Goal: Information Seeking & Learning: Learn about a topic

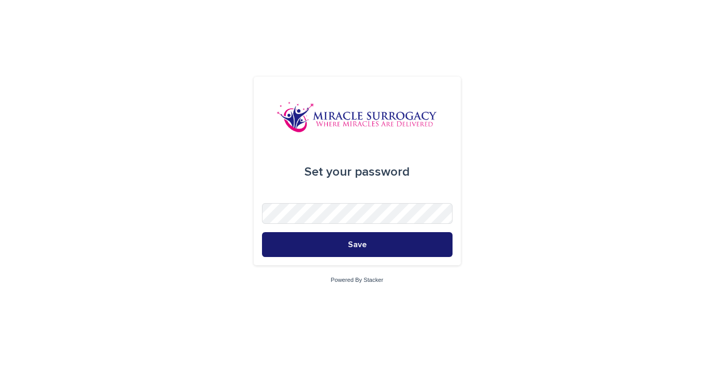
click at [332, 245] on button "Save" at bounding box center [357, 244] width 191 height 25
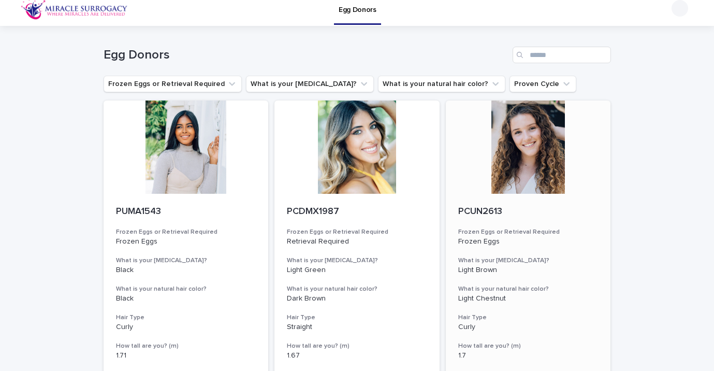
scroll to position [9, 0]
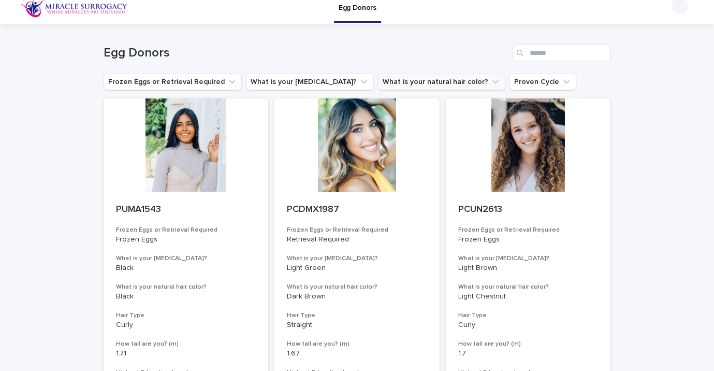
click at [389, 83] on button "What is your natural hair color?" at bounding box center [441, 82] width 127 height 17
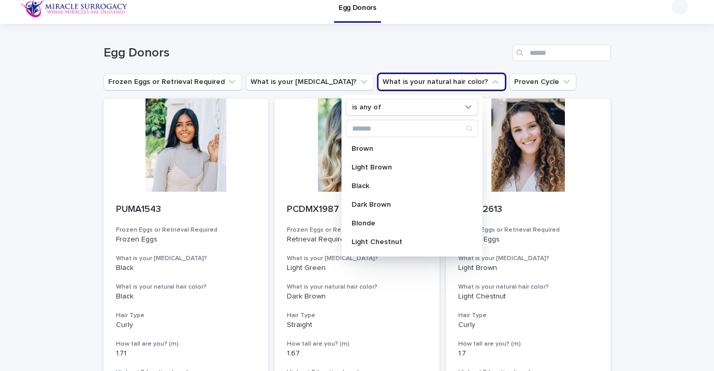
click at [384, 54] on h1 "Egg Donors" at bounding box center [306, 53] width 405 height 15
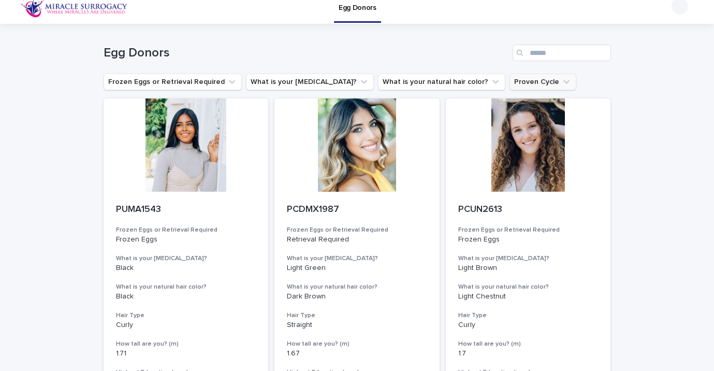
click at [510, 84] on button "Proven Cycle" at bounding box center [543, 82] width 67 height 17
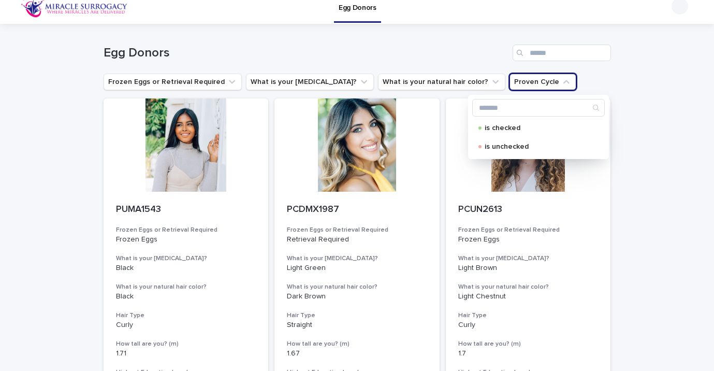
click at [445, 64] on div "Egg Donors" at bounding box center [357, 49] width 507 height 50
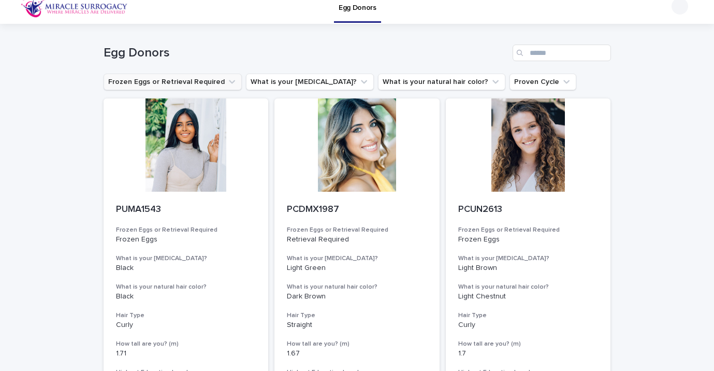
click at [227, 83] on icon "Frozen Eggs or Retrieval Required" at bounding box center [232, 82] width 10 height 10
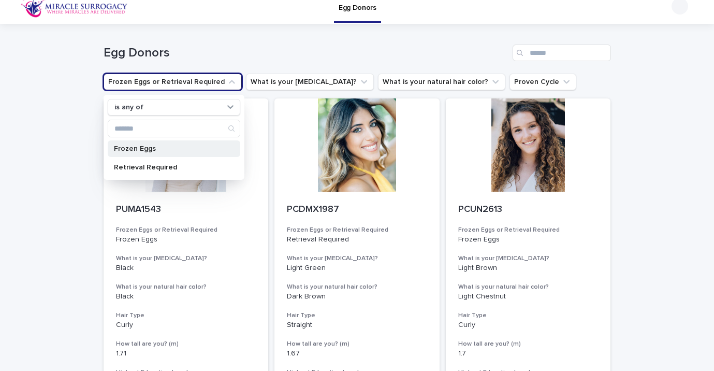
click at [161, 146] on p "Frozen Eggs" at bounding box center [169, 148] width 110 height 7
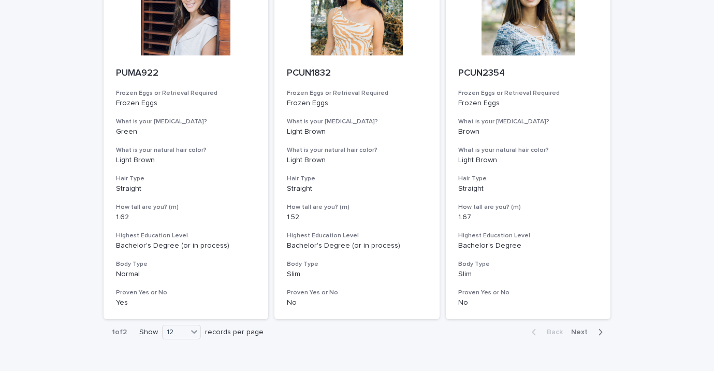
scroll to position [1313, 0]
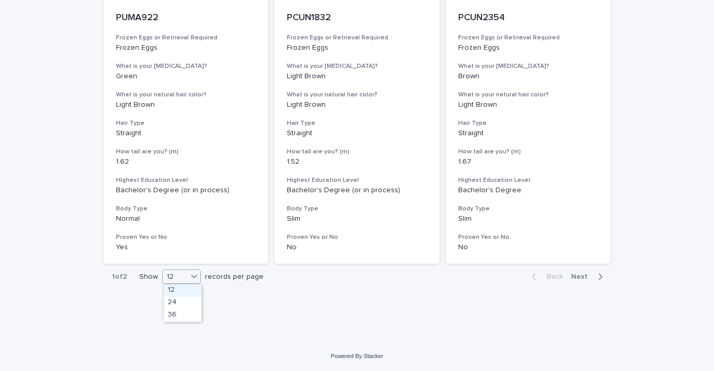
click at [195, 276] on icon at bounding box center [194, 276] width 10 height 10
click at [175, 314] on div "36" at bounding box center [183, 315] width 38 height 12
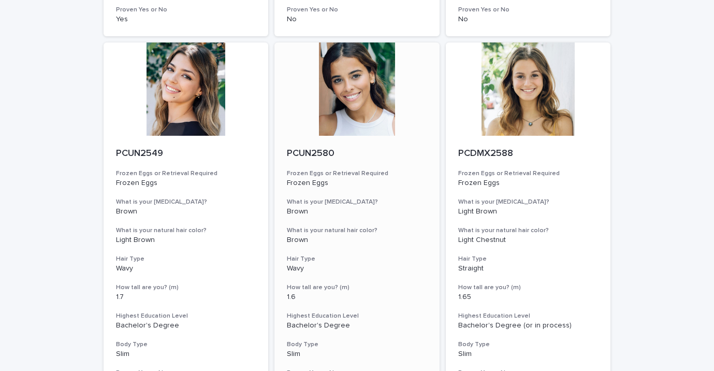
scroll to position [452, 0]
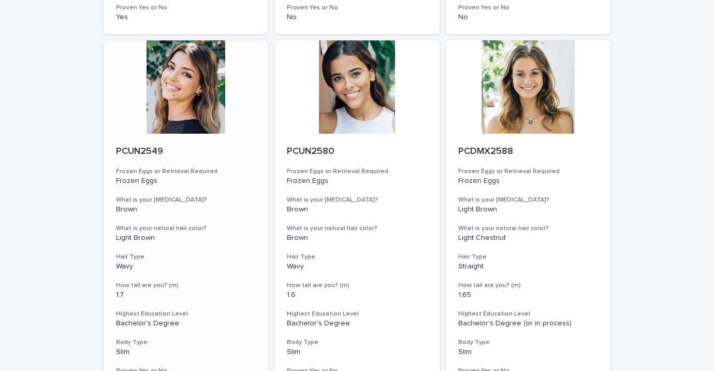
click at [195, 89] on div at bounding box center [186, 86] width 165 height 93
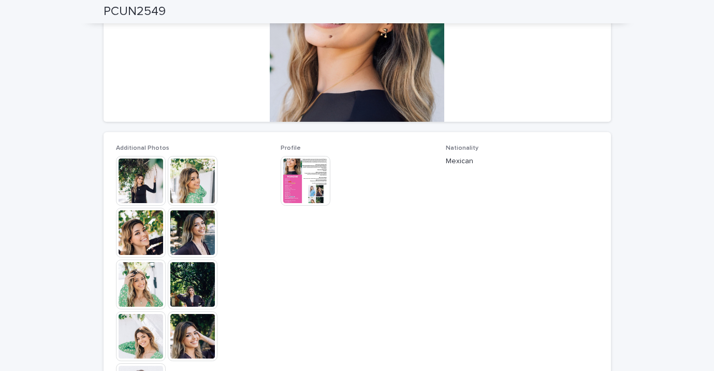
scroll to position [211, 0]
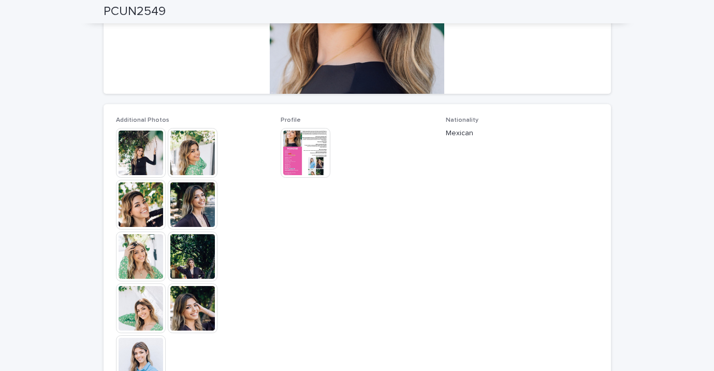
click at [138, 147] on img at bounding box center [141, 153] width 50 height 50
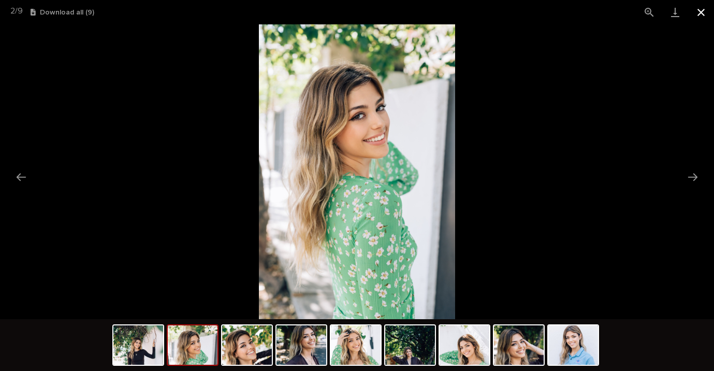
click at [698, 17] on button "Close gallery" at bounding box center [701, 12] width 26 height 24
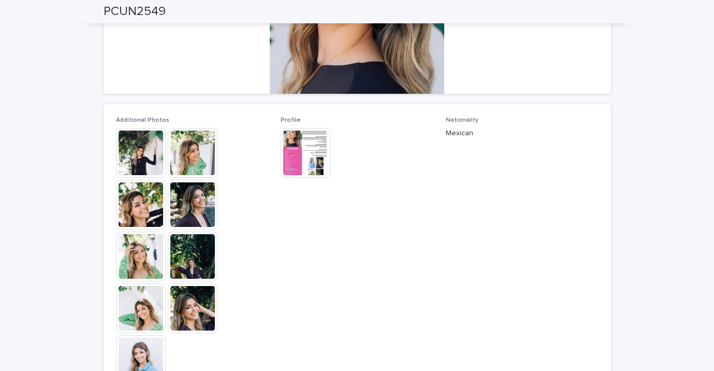
click at [302, 163] on img at bounding box center [306, 153] width 50 height 50
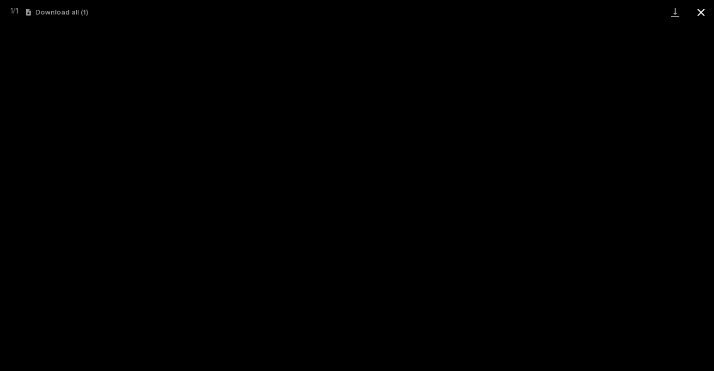
click at [704, 11] on button "Close gallery" at bounding box center [701, 12] width 26 height 24
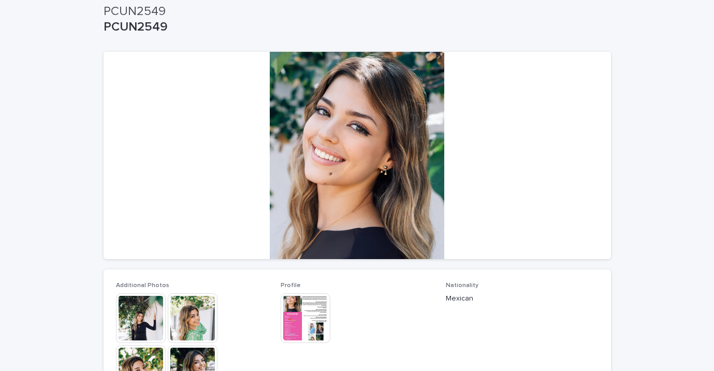
scroll to position [0, 0]
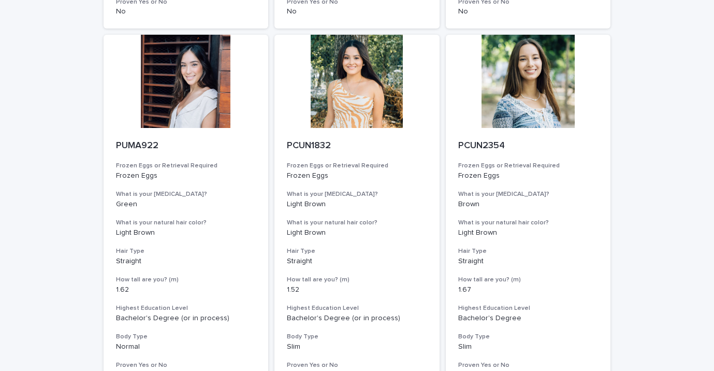
scroll to position [1162, 0]
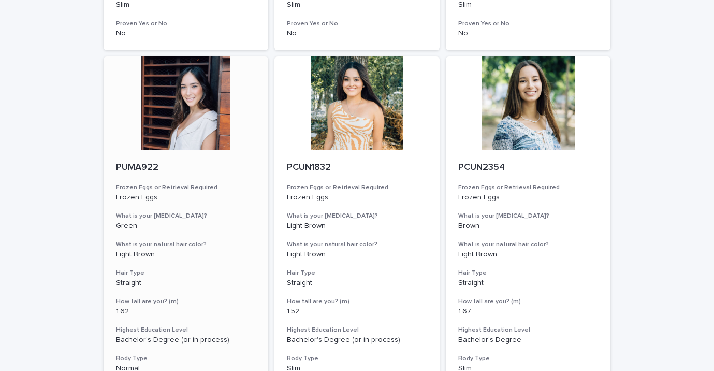
click at [191, 137] on div at bounding box center [186, 102] width 165 height 93
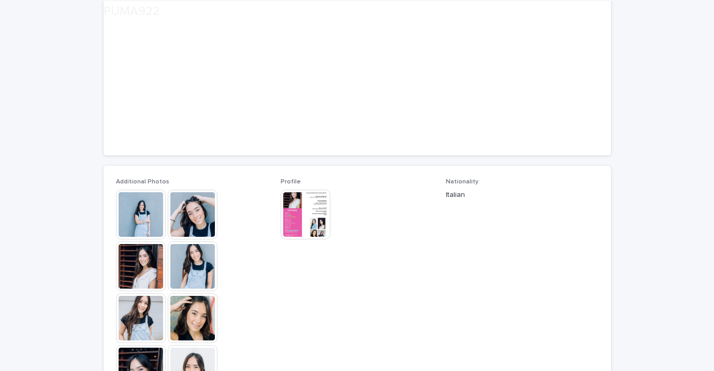
scroll to position [224, 0]
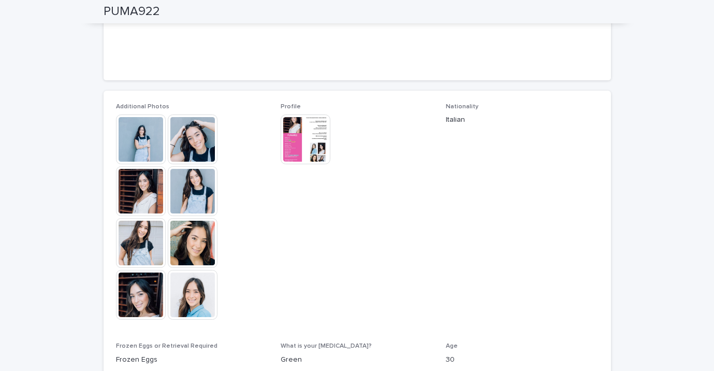
click at [151, 136] on img at bounding box center [141, 139] width 50 height 50
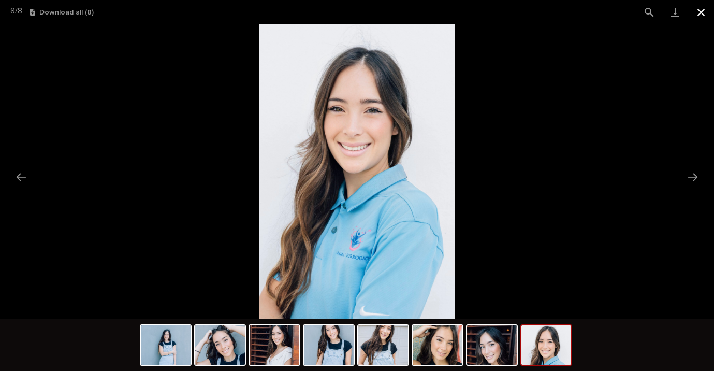
click at [703, 12] on button "Close gallery" at bounding box center [701, 12] width 26 height 24
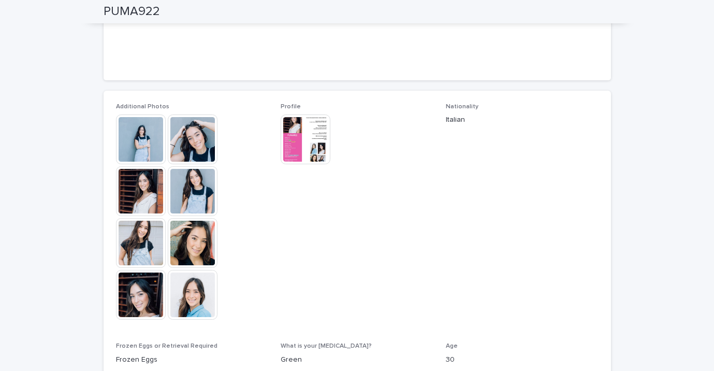
click at [302, 147] on img at bounding box center [306, 139] width 50 height 50
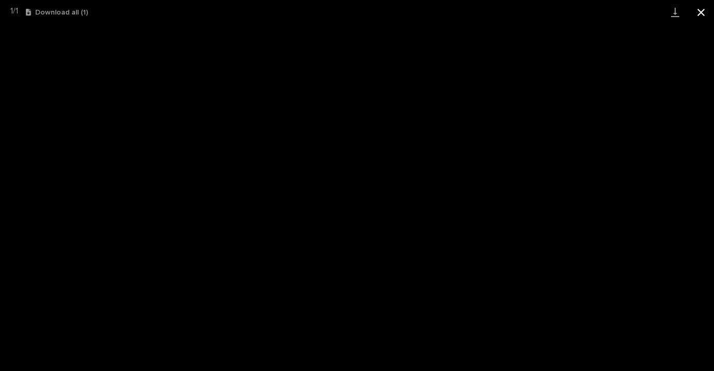
click at [698, 11] on button "Close gallery" at bounding box center [701, 12] width 26 height 24
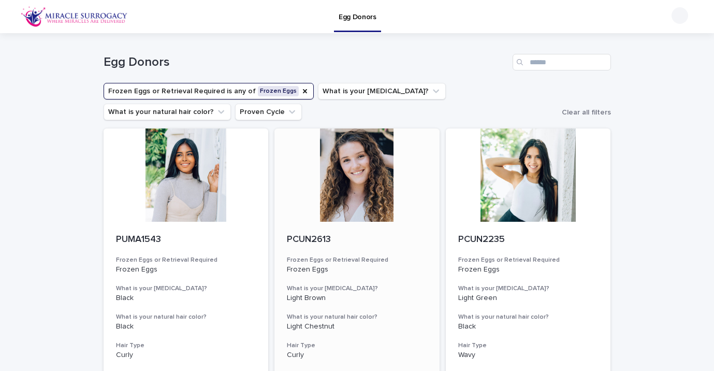
click at [347, 177] on div at bounding box center [356, 174] width 165 height 93
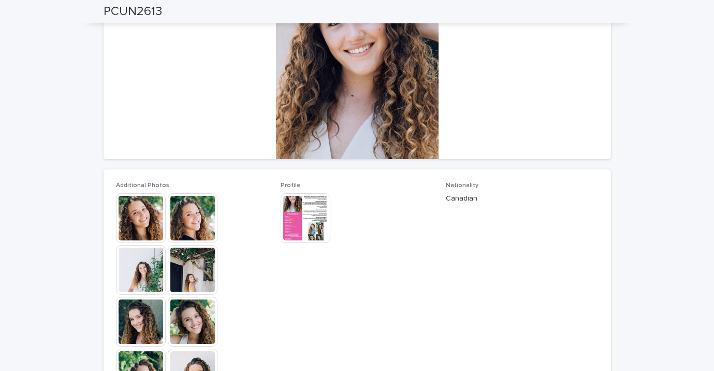
scroll to position [103, 0]
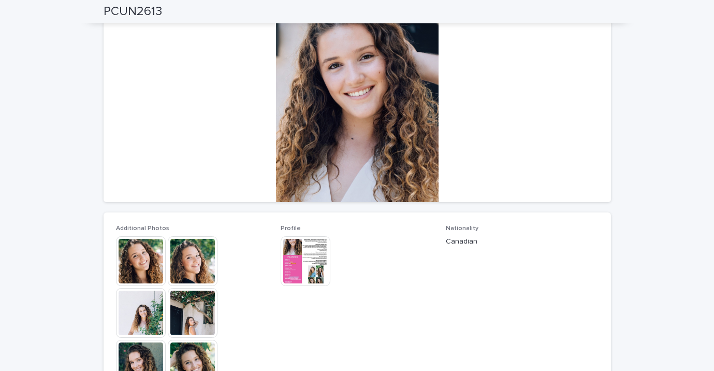
click at [299, 264] on img at bounding box center [306, 261] width 50 height 50
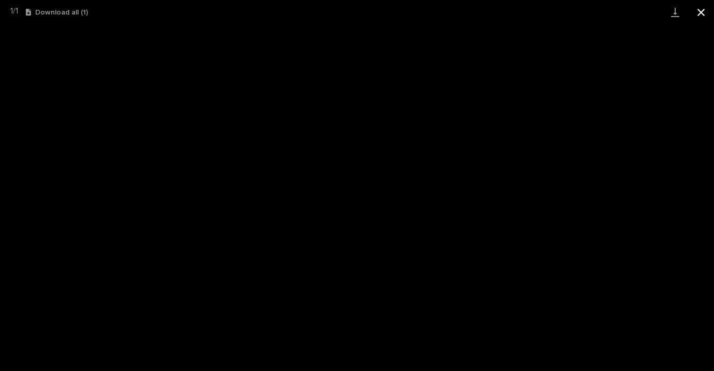
click at [700, 10] on button "Close gallery" at bounding box center [701, 12] width 26 height 24
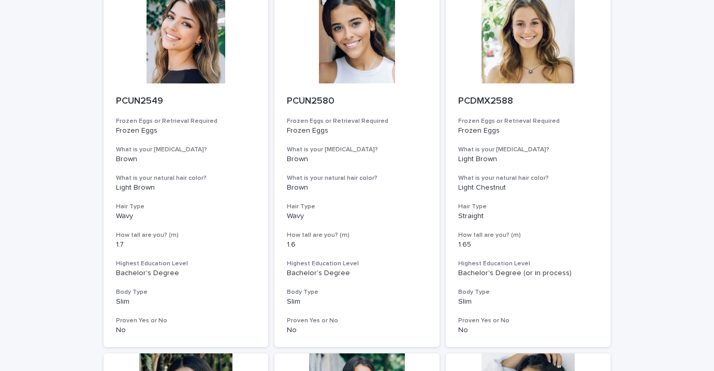
scroll to position [464, 0]
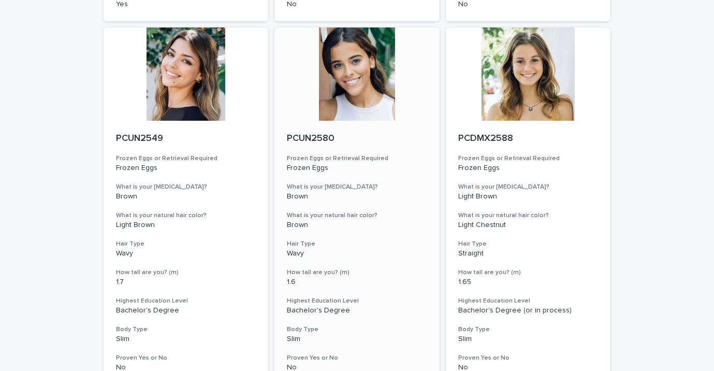
click at [363, 72] on div at bounding box center [356, 73] width 165 height 93
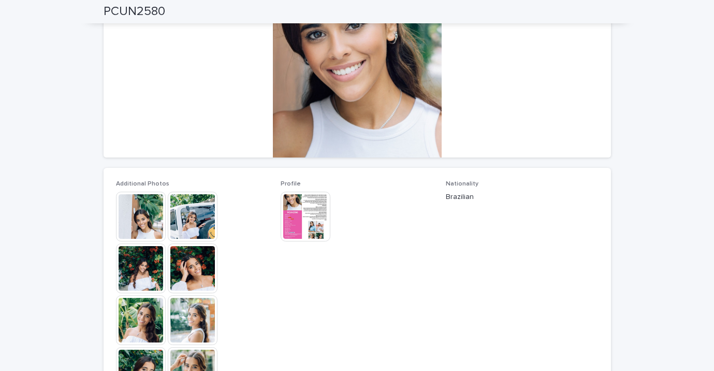
scroll to position [144, 0]
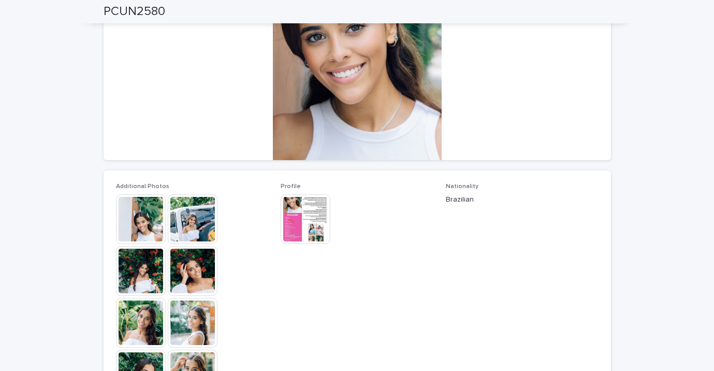
click at [151, 222] on img at bounding box center [141, 219] width 50 height 50
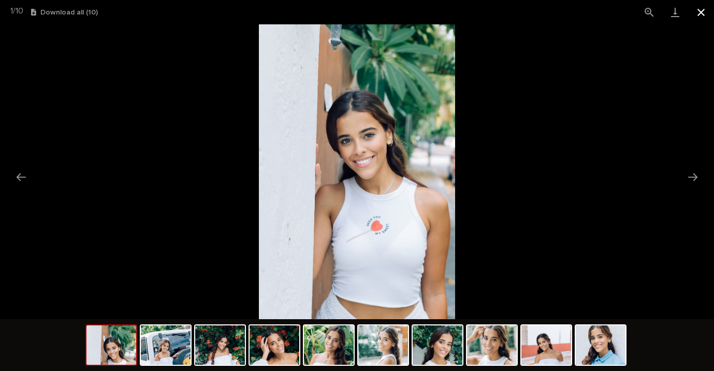
click at [701, 16] on button "Close gallery" at bounding box center [701, 12] width 26 height 24
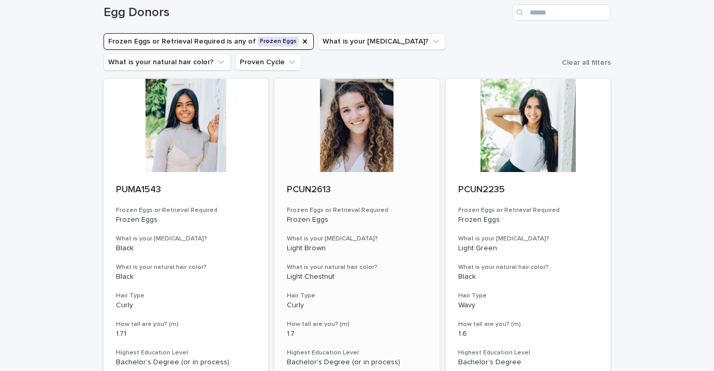
scroll to position [61, 0]
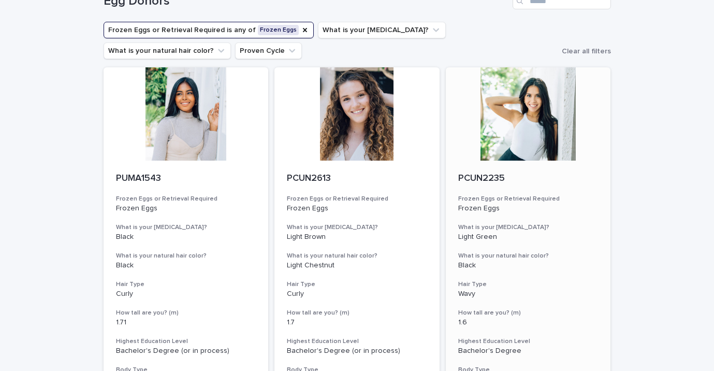
click at [508, 129] on div at bounding box center [528, 113] width 165 height 93
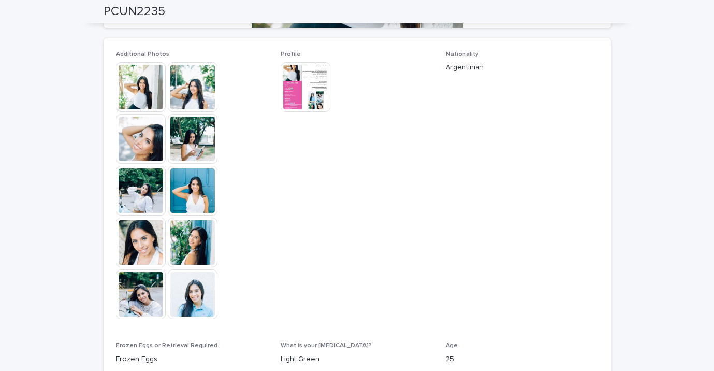
scroll to position [265, 0]
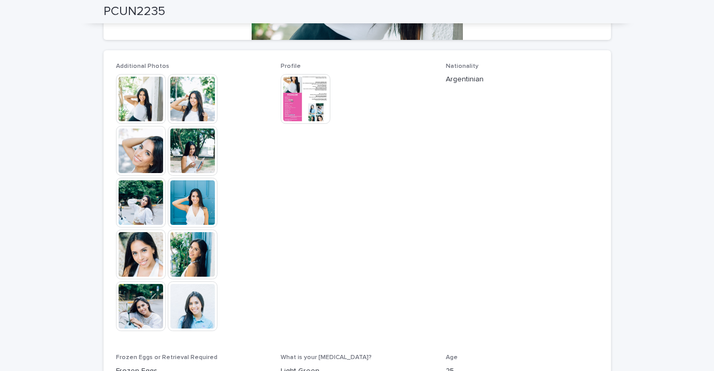
click at [141, 101] on img at bounding box center [141, 99] width 50 height 50
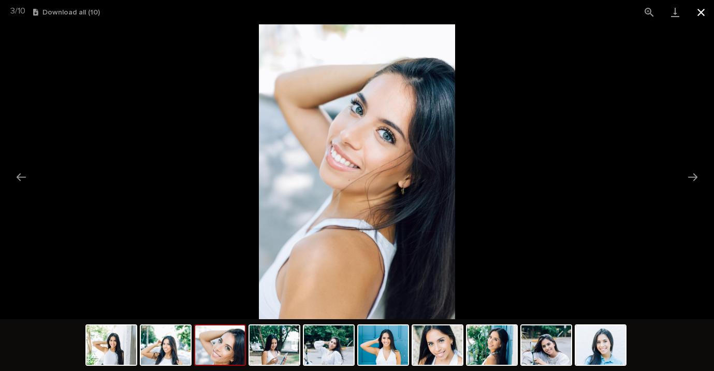
click at [701, 17] on button "Close gallery" at bounding box center [701, 12] width 26 height 24
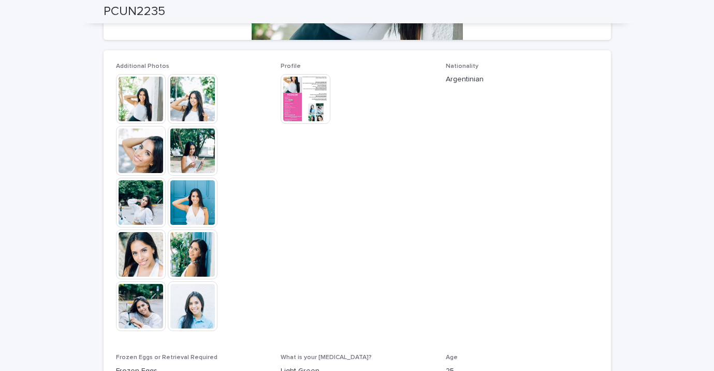
click at [321, 93] on img at bounding box center [306, 99] width 50 height 50
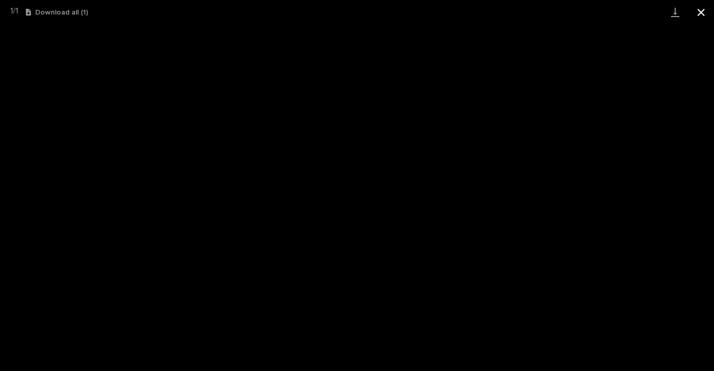
click at [698, 12] on button "Close gallery" at bounding box center [701, 12] width 26 height 24
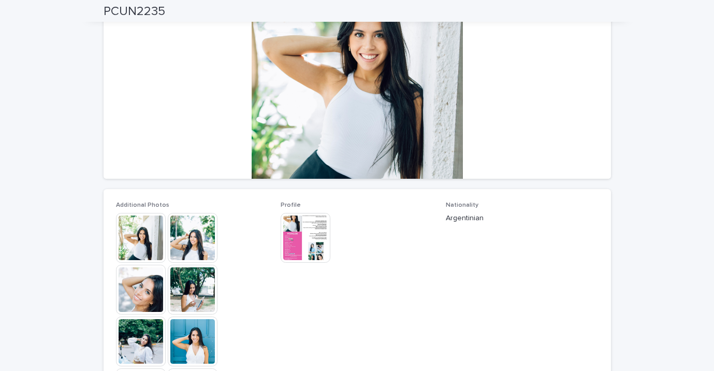
scroll to position [0, 0]
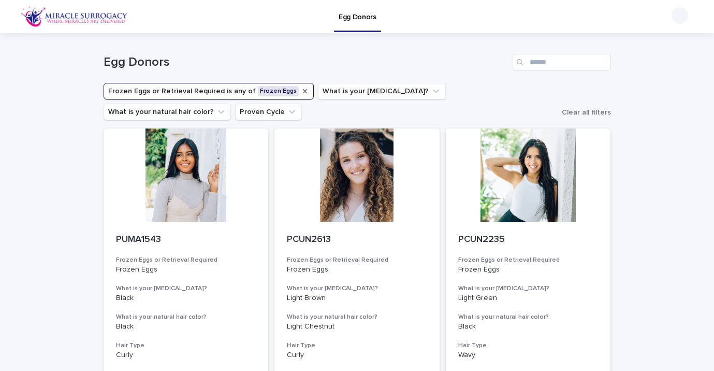
click at [303, 90] on icon "Frozen Eggs or Retrieval Required" at bounding box center [305, 91] width 4 height 4
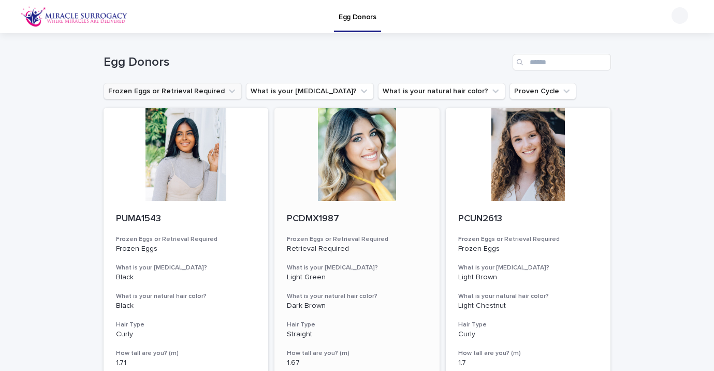
click at [346, 173] on div at bounding box center [356, 154] width 165 height 93
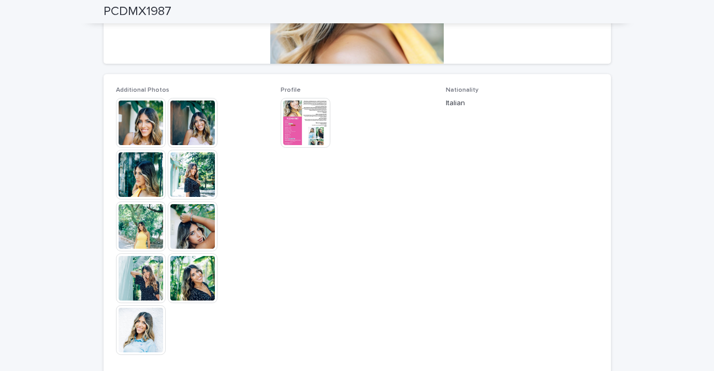
scroll to position [240, 0]
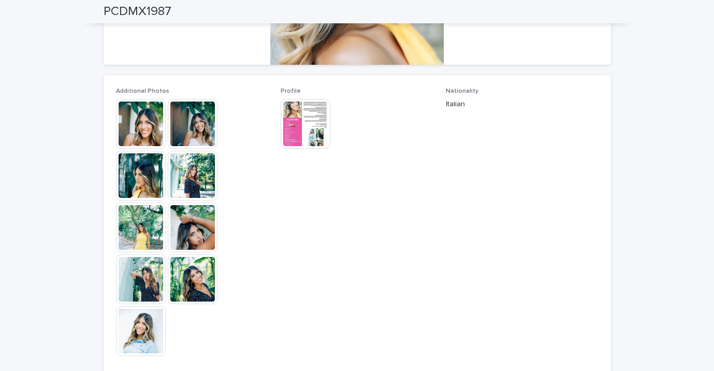
click at [140, 124] on img at bounding box center [141, 124] width 50 height 50
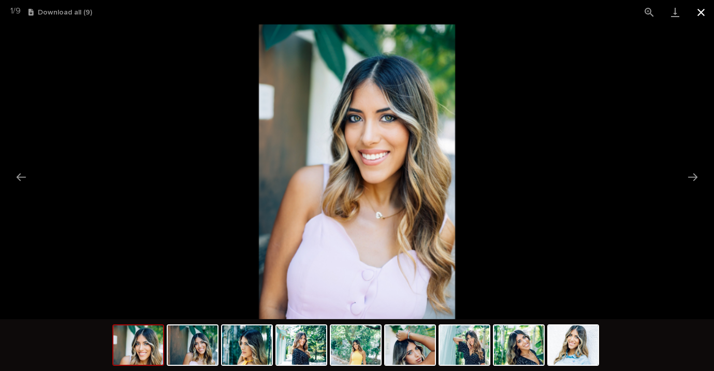
click at [702, 11] on button "Close gallery" at bounding box center [701, 12] width 26 height 24
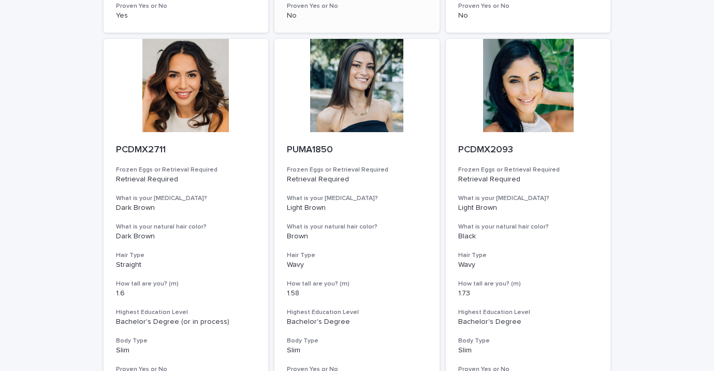
scroll to position [435, 0]
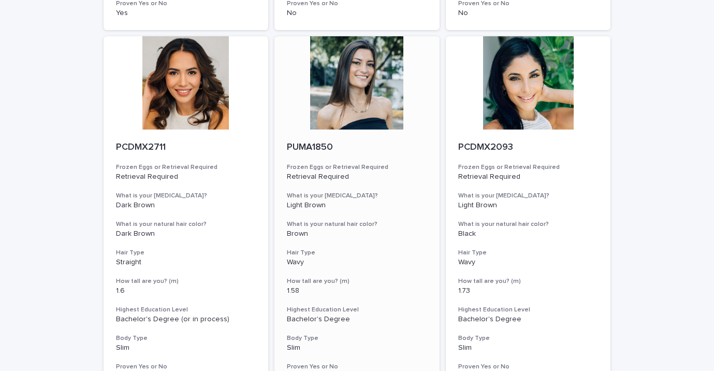
click at [354, 110] on div at bounding box center [356, 82] width 165 height 93
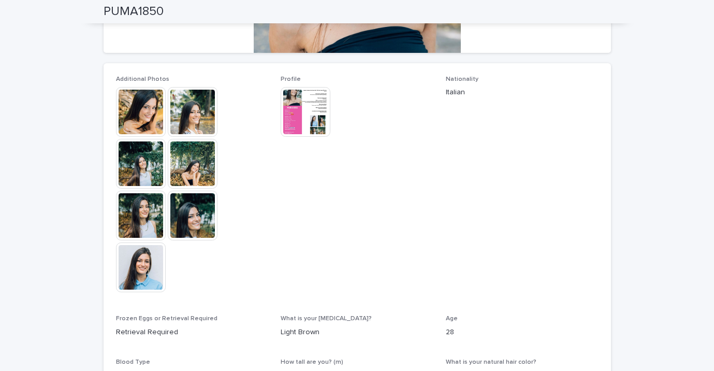
scroll to position [254, 0]
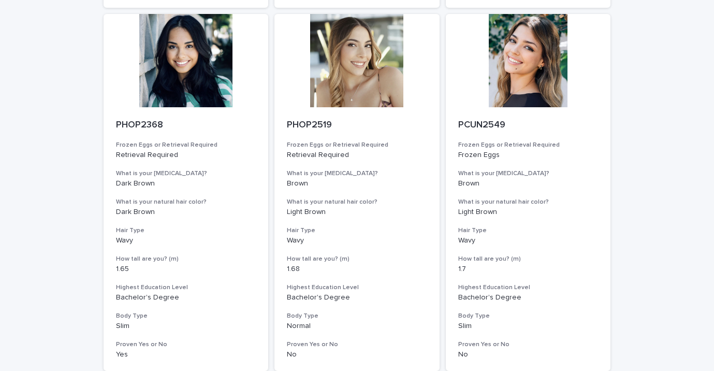
scroll to position [1291, 0]
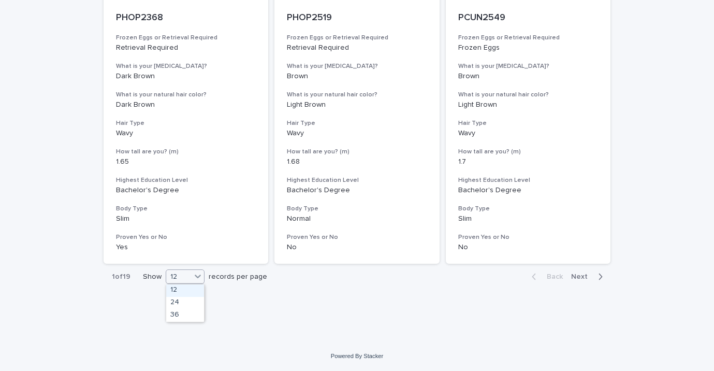
click at [198, 275] on icon at bounding box center [198, 276] width 10 height 10
click at [192, 315] on div "36" at bounding box center [185, 315] width 38 height 12
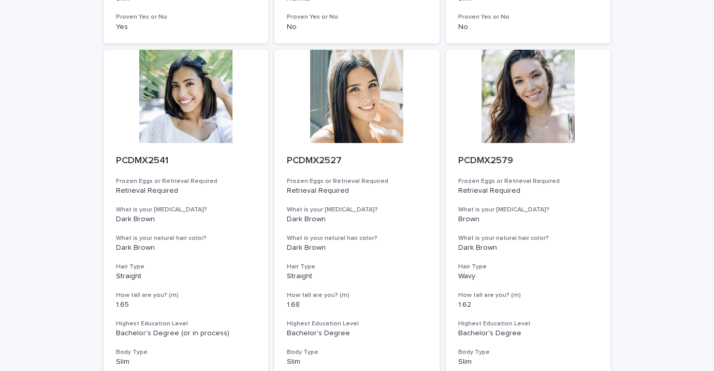
scroll to position [1512, 0]
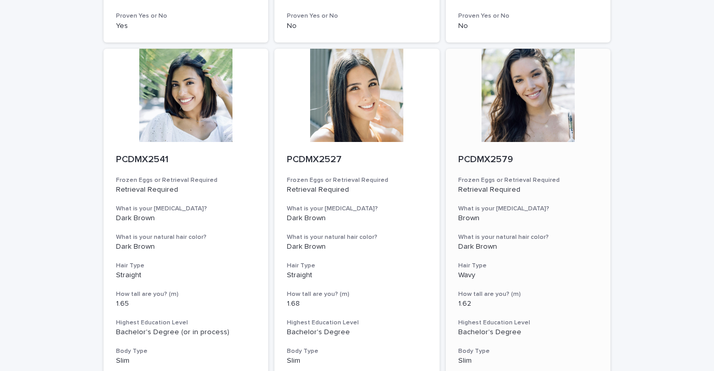
click at [543, 79] on div at bounding box center [528, 95] width 165 height 93
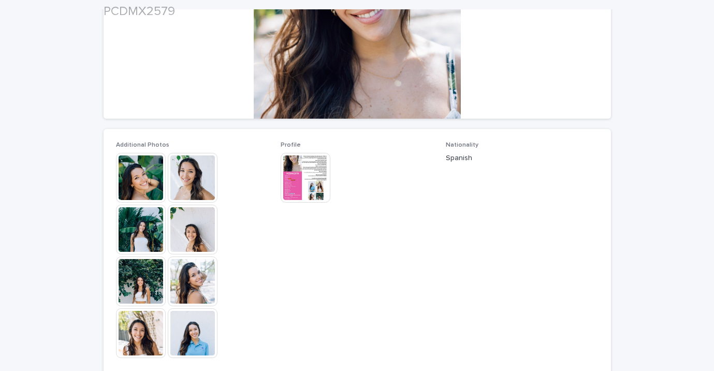
scroll to position [311, 0]
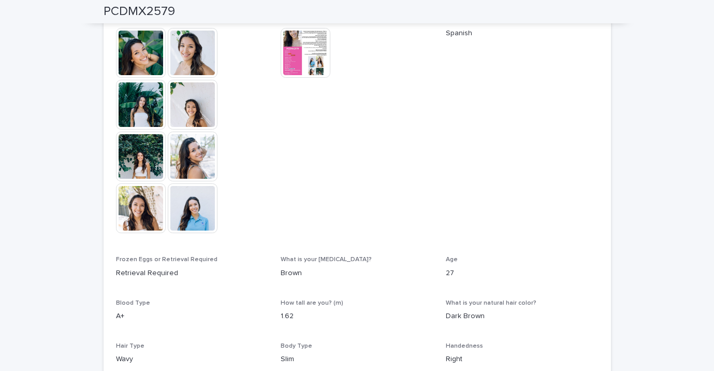
click at [147, 69] on img at bounding box center [141, 53] width 50 height 50
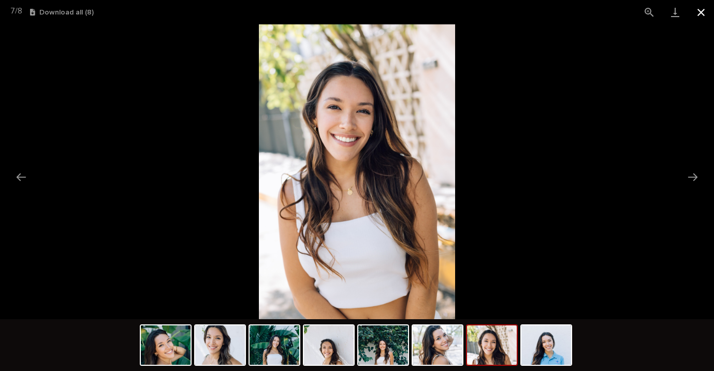
click at [703, 13] on button "Close gallery" at bounding box center [701, 12] width 26 height 24
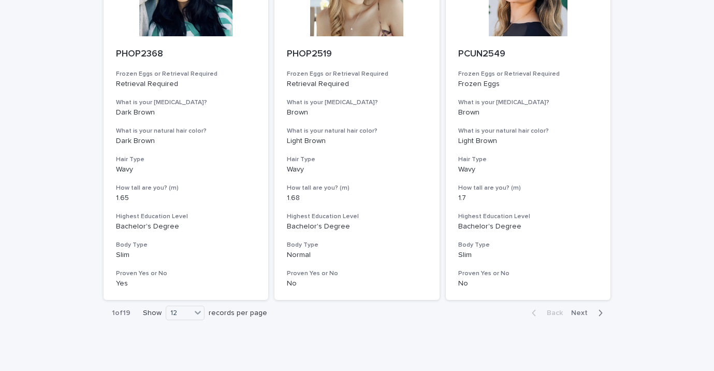
scroll to position [1291, 0]
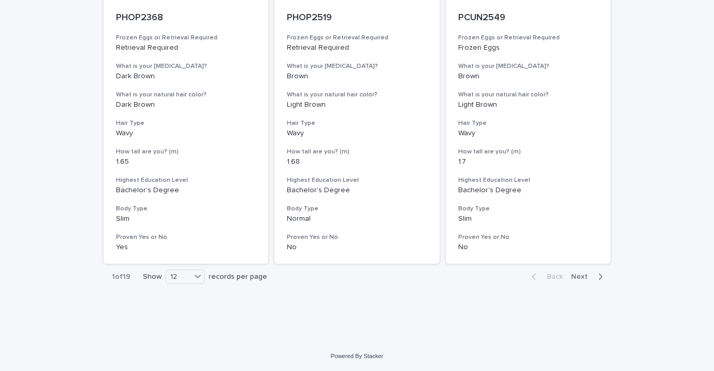
click at [595, 277] on div "button" at bounding box center [598, 276] width 9 height 9
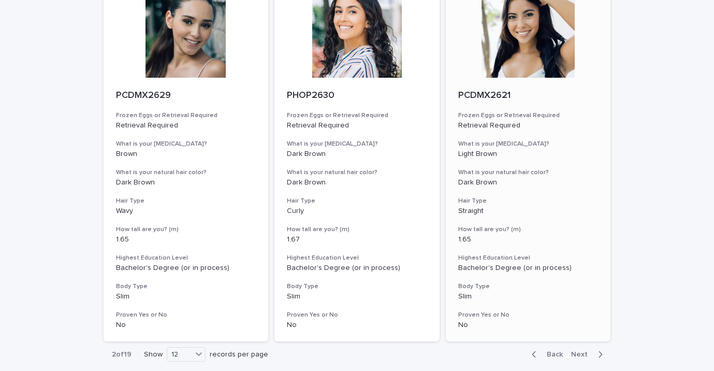
scroll to position [1291, 0]
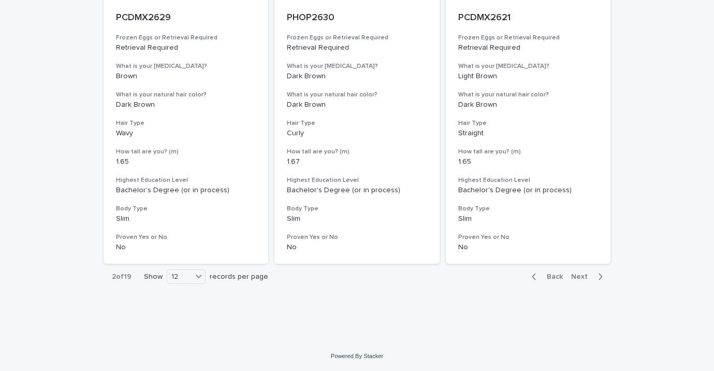
click at [587, 278] on span "Next" at bounding box center [582, 276] width 23 height 7
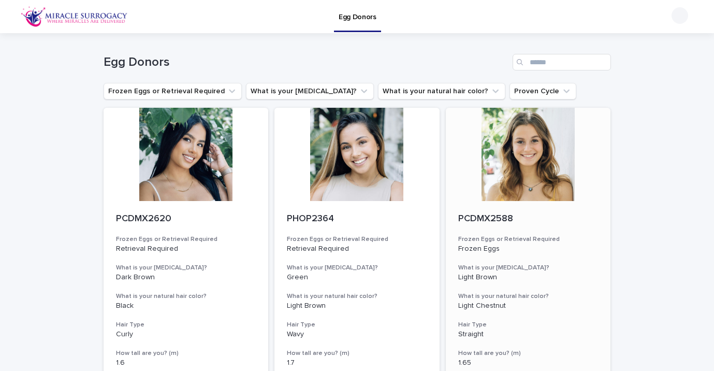
click at [540, 168] on div at bounding box center [528, 154] width 165 height 93
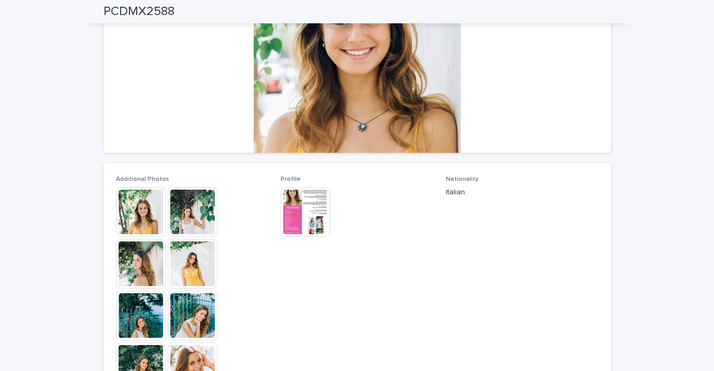
scroll to position [159, 0]
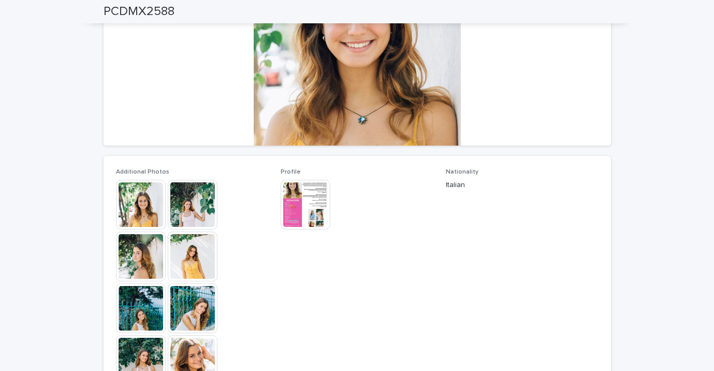
click at [146, 210] on img at bounding box center [141, 205] width 50 height 50
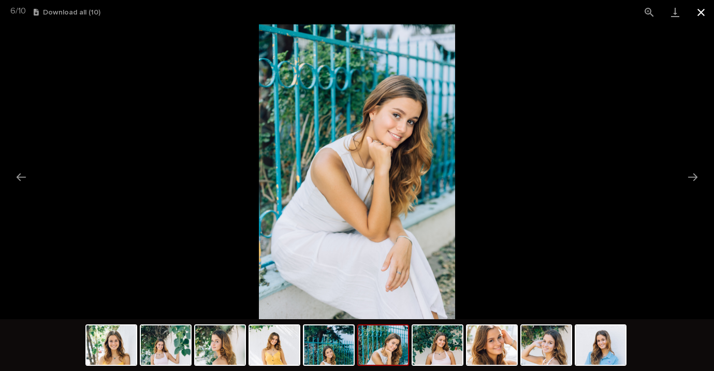
click at [697, 15] on button "Close gallery" at bounding box center [701, 12] width 26 height 24
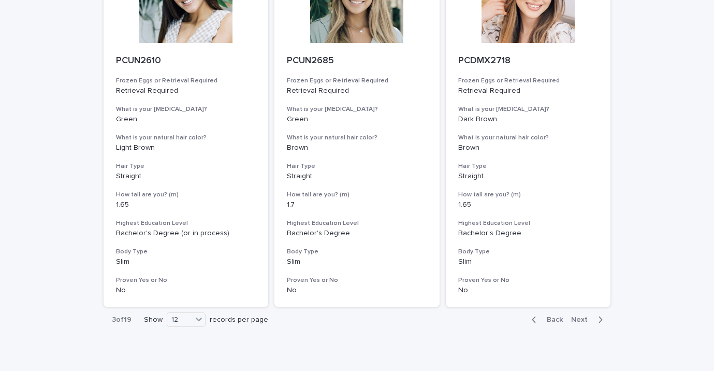
scroll to position [1291, 0]
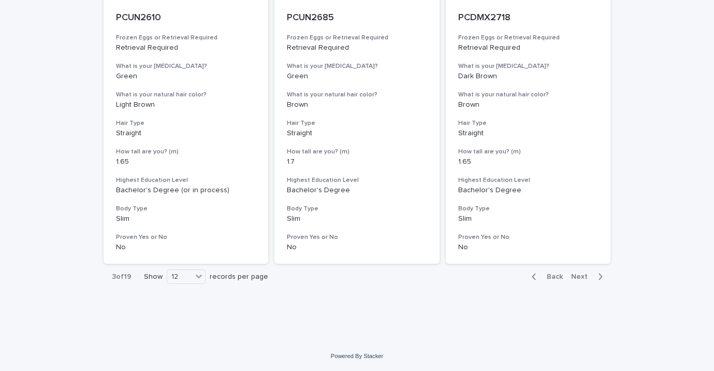
click at [586, 277] on span "Next" at bounding box center [582, 276] width 23 height 7
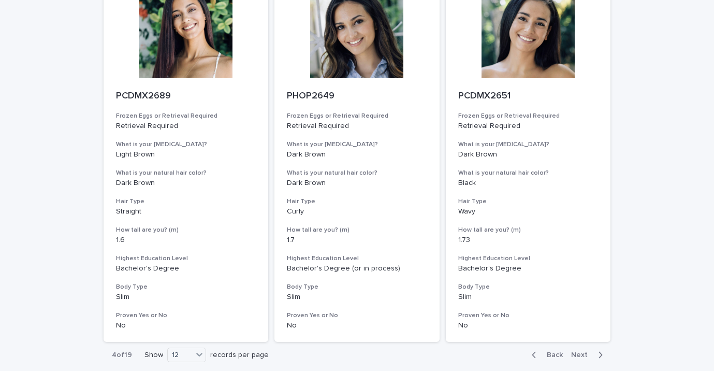
scroll to position [1291, 0]
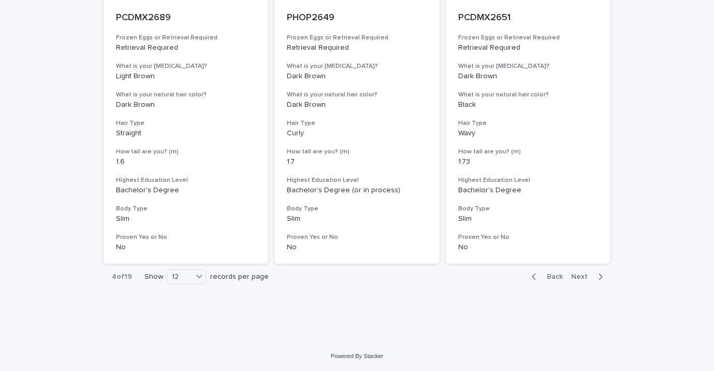
click at [576, 275] on span "Next" at bounding box center [582, 276] width 23 height 7
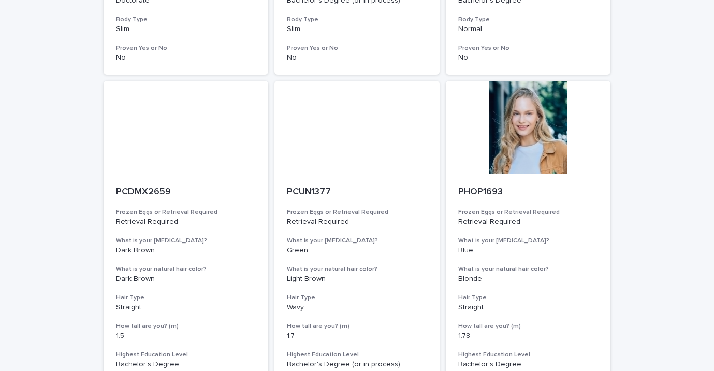
scroll to position [762, 0]
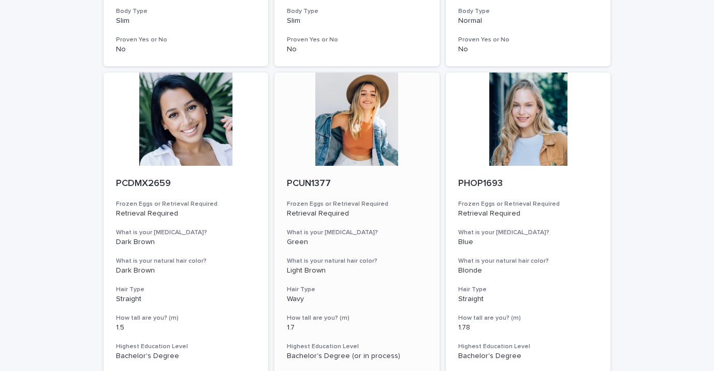
click at [382, 148] on div at bounding box center [356, 118] width 165 height 93
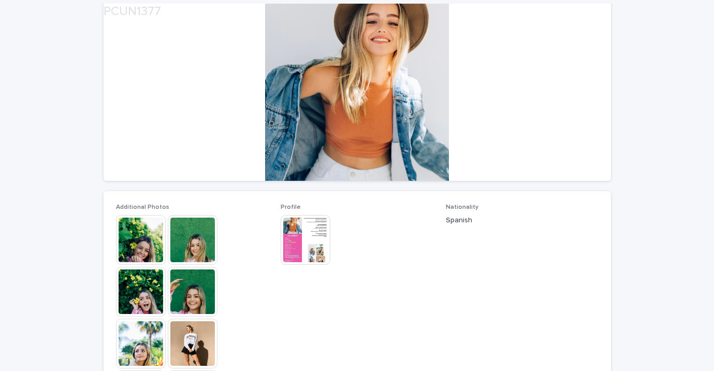
scroll to position [262, 0]
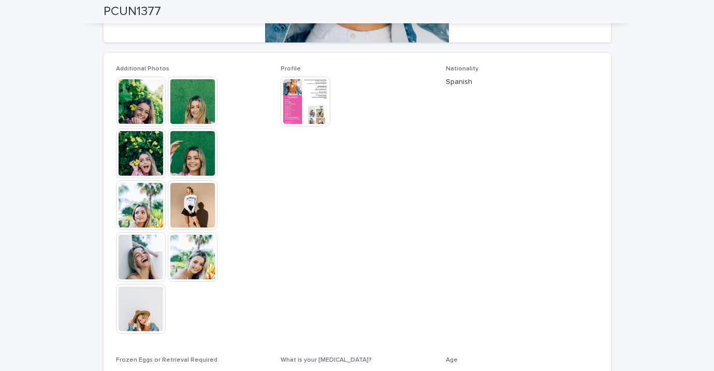
click at [144, 113] on img at bounding box center [141, 102] width 50 height 50
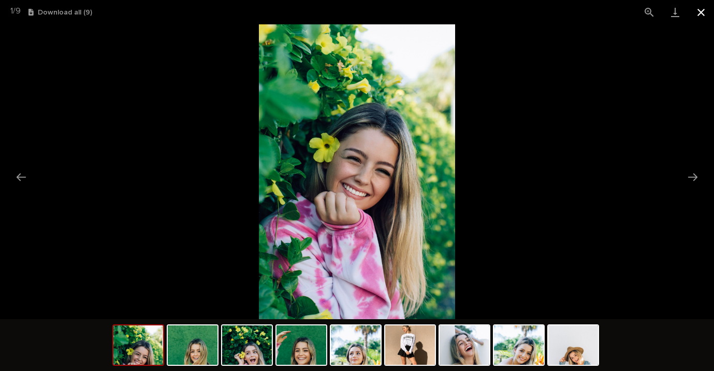
click at [702, 16] on button "Close gallery" at bounding box center [701, 12] width 26 height 24
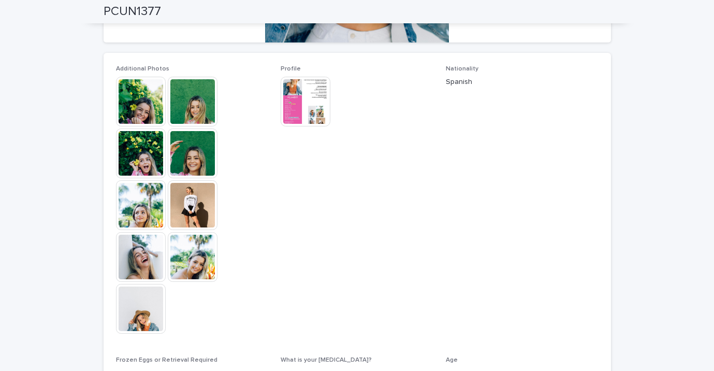
click at [311, 112] on img at bounding box center [306, 102] width 50 height 50
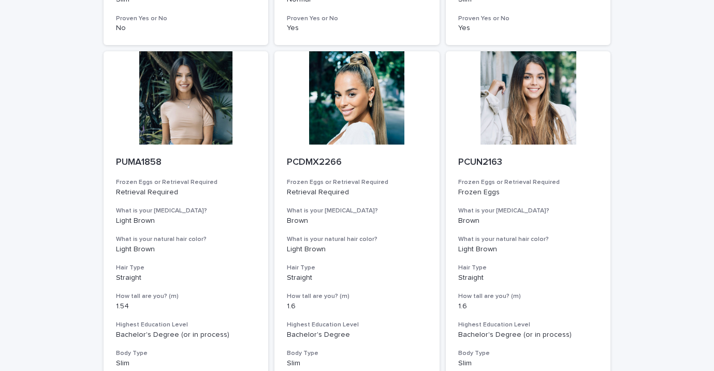
scroll to position [1067, 0]
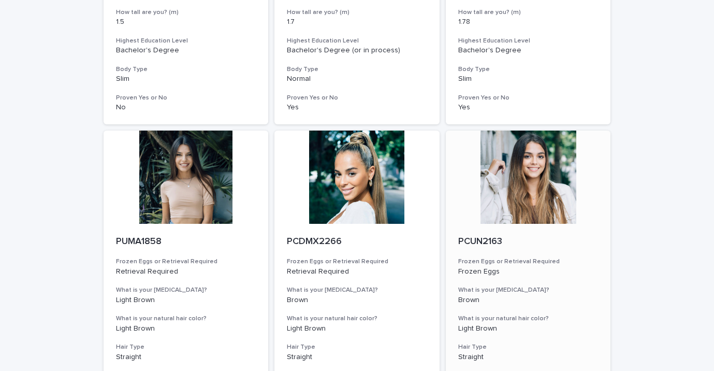
click at [533, 170] on div at bounding box center [528, 176] width 165 height 93
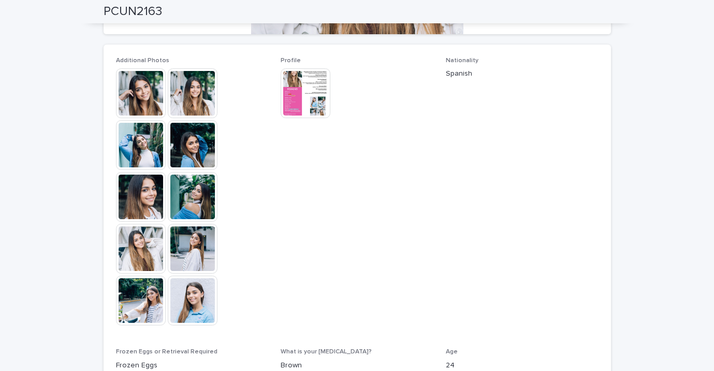
scroll to position [299, 0]
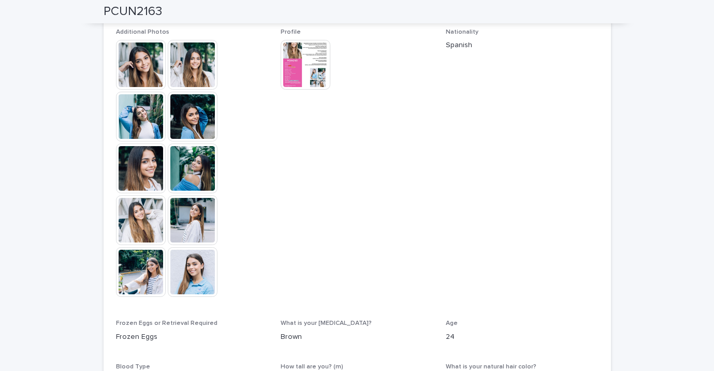
click at [304, 70] on img at bounding box center [306, 65] width 50 height 50
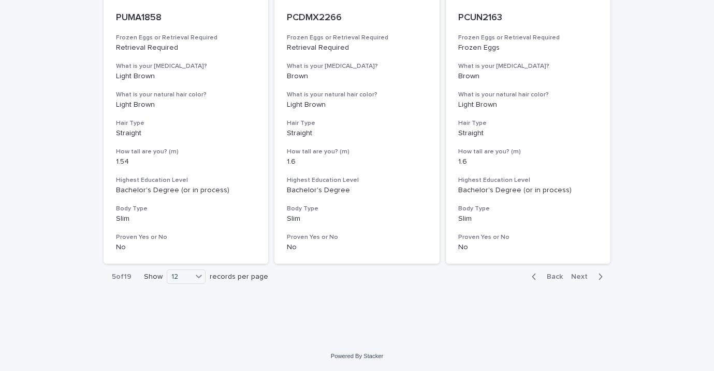
scroll to position [1291, 0]
click at [588, 275] on span "Next" at bounding box center [582, 276] width 23 height 7
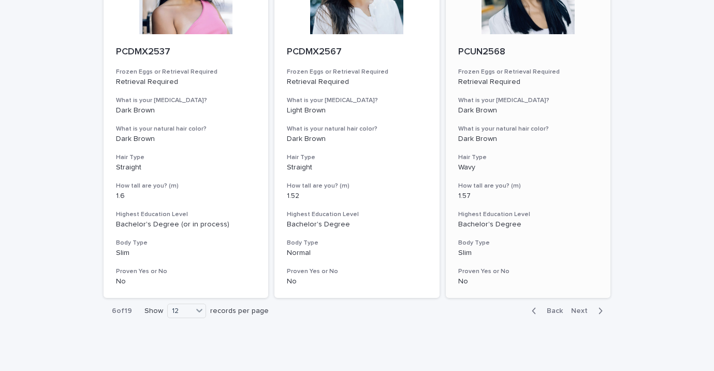
scroll to position [1291, 0]
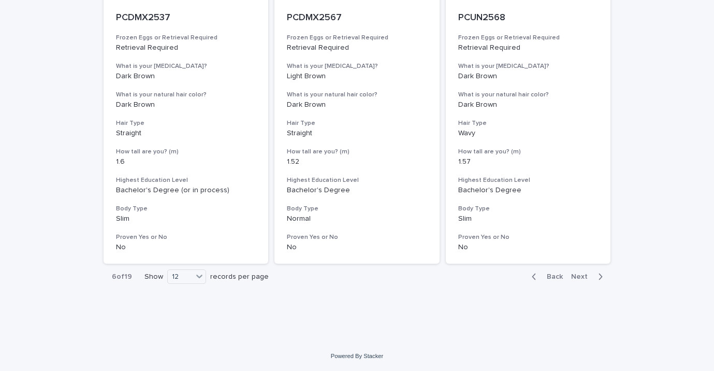
click at [579, 275] on span "Next" at bounding box center [582, 276] width 23 height 7
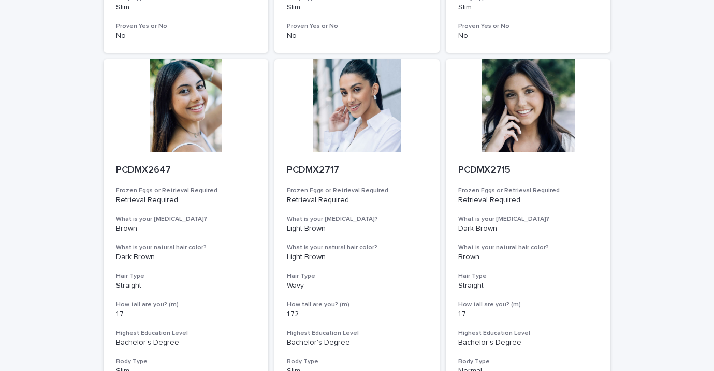
scroll to position [1291, 0]
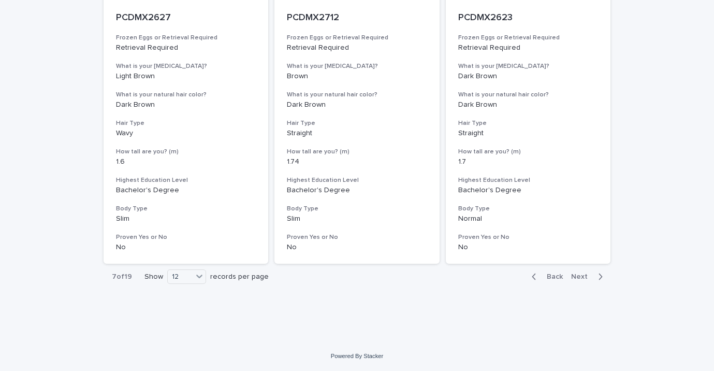
click at [580, 274] on span "Next" at bounding box center [582, 276] width 23 height 7
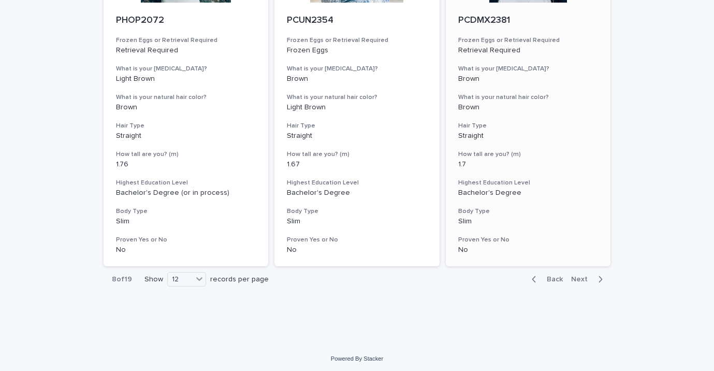
scroll to position [1289, 0]
click at [586, 280] on span "Next" at bounding box center [582, 277] width 23 height 7
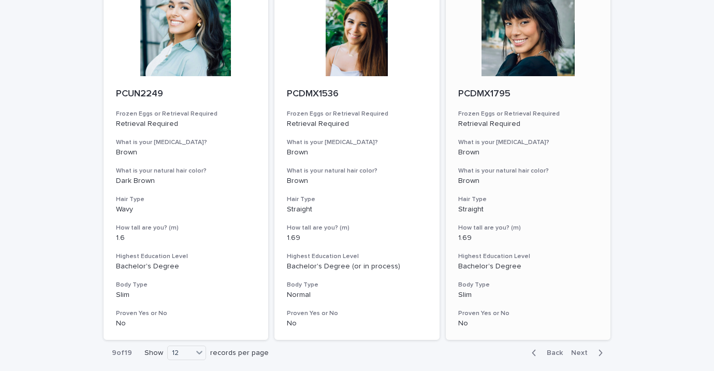
scroll to position [1291, 0]
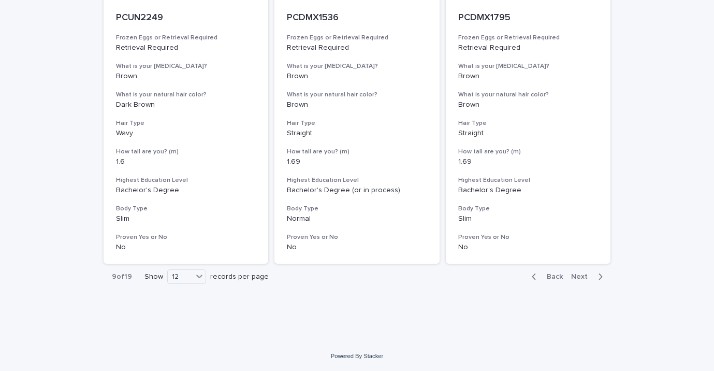
click at [582, 276] on span "Next" at bounding box center [582, 276] width 23 height 7
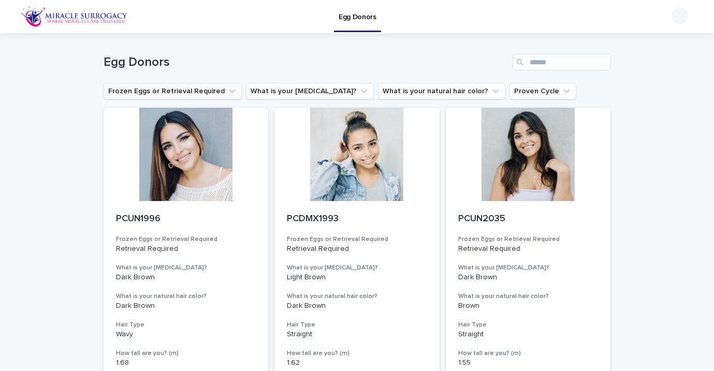
click at [227, 92] on icon "Frozen Eggs or Retrieval Required" at bounding box center [232, 91] width 10 height 10
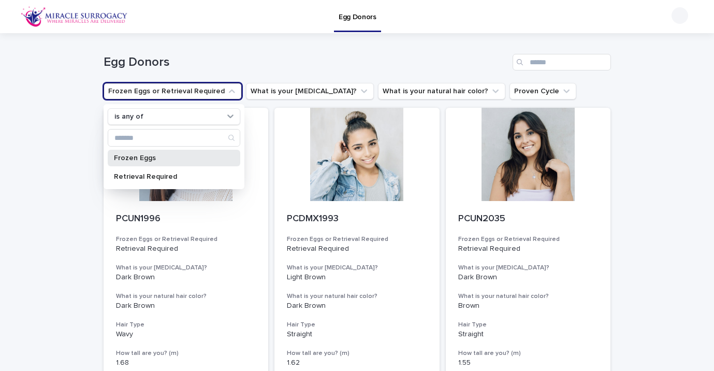
click at [176, 156] on p "Frozen Eggs" at bounding box center [169, 157] width 110 height 7
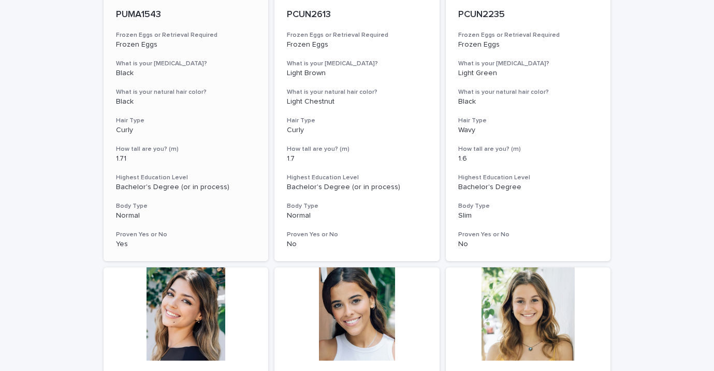
scroll to position [374, 0]
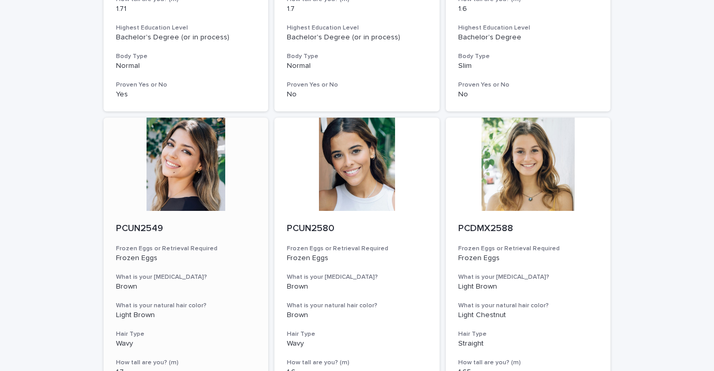
click at [179, 158] on div at bounding box center [186, 164] width 165 height 93
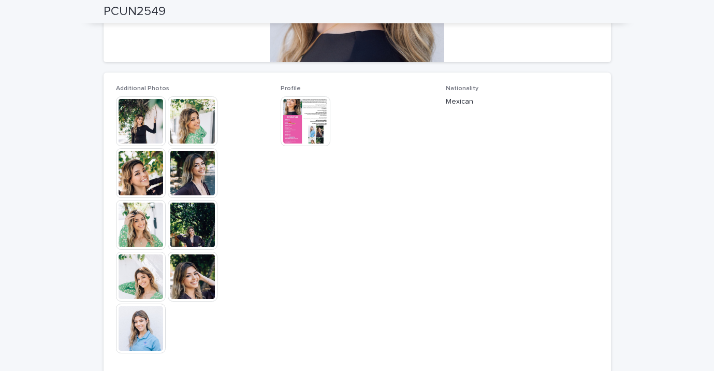
scroll to position [81, 0]
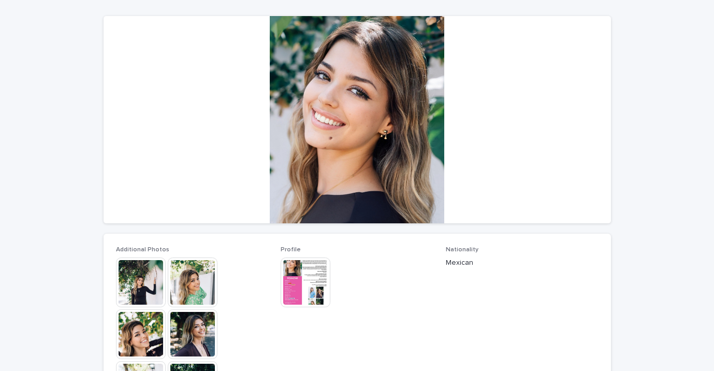
click at [309, 281] on img at bounding box center [306, 282] width 50 height 50
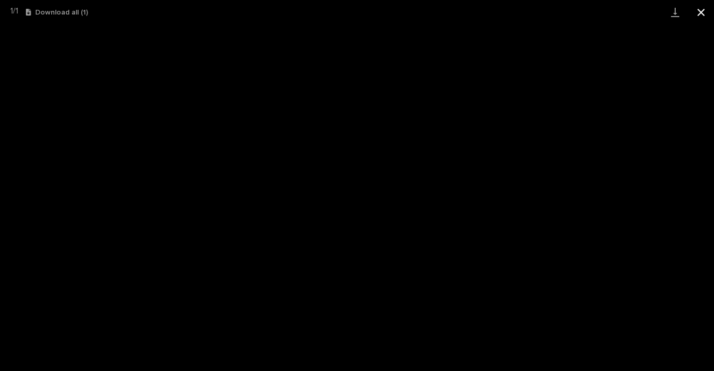
click at [705, 7] on button "Close gallery" at bounding box center [701, 12] width 26 height 24
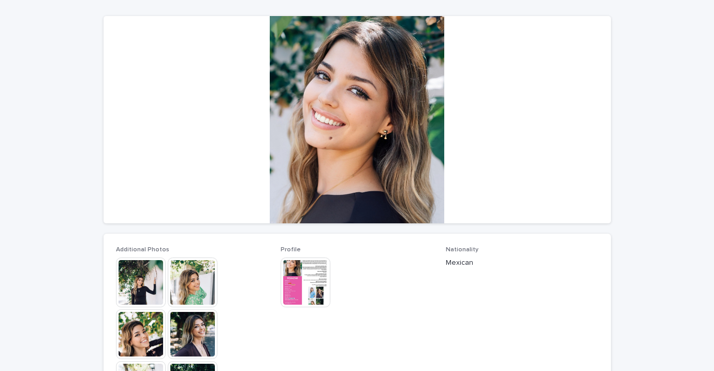
click at [144, 280] on img at bounding box center [141, 282] width 50 height 50
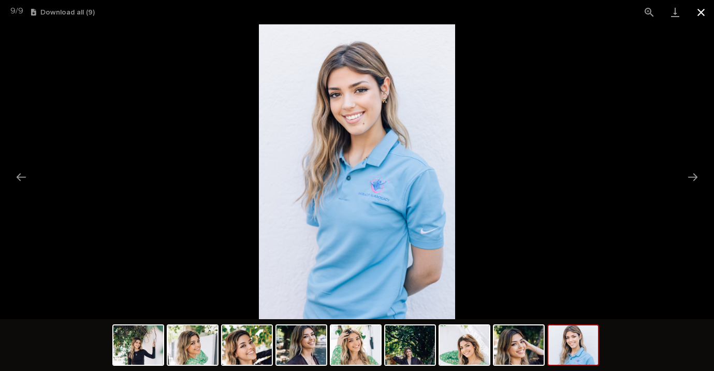
click at [701, 18] on button "Close gallery" at bounding box center [701, 12] width 26 height 24
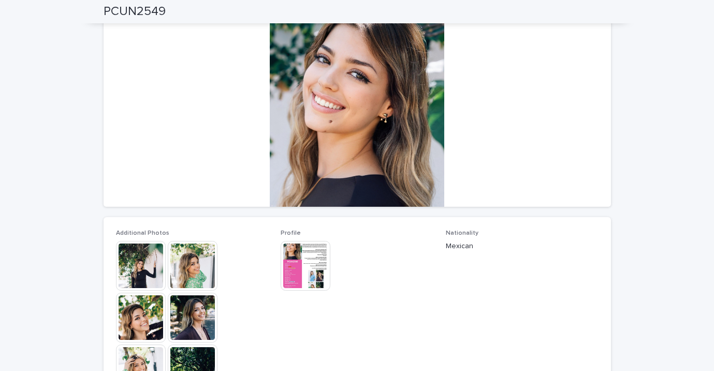
scroll to position [0, 0]
